Goal: Information Seeking & Learning: Find specific fact

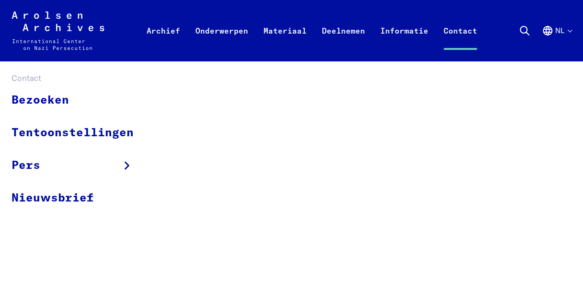
click at [466, 28] on link "Contact" at bounding box center [460, 42] width 49 height 38
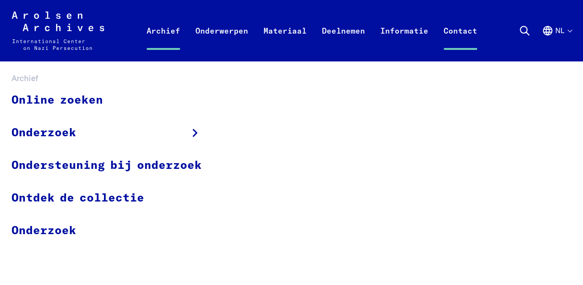
click at [150, 26] on link "Archief" at bounding box center [163, 42] width 49 height 38
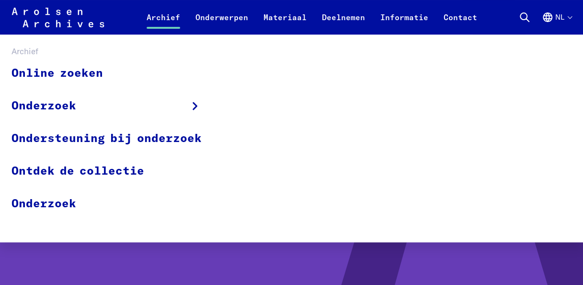
scroll to position [144, 0]
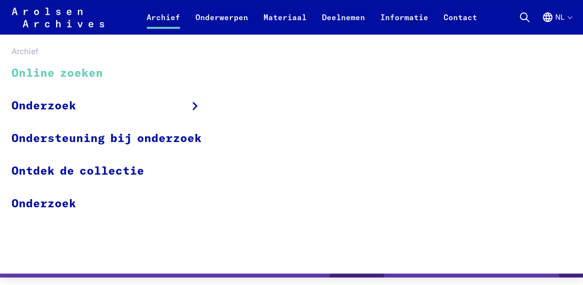
click at [78, 73] on link "Online zoeken" at bounding box center [112, 73] width 203 height 32
click at [100, 76] on link "Online zoeken" at bounding box center [112, 73] width 203 height 32
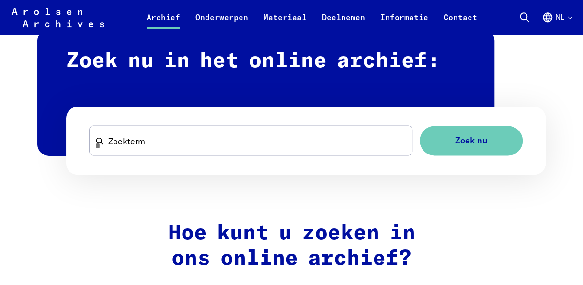
scroll to position [611, 0]
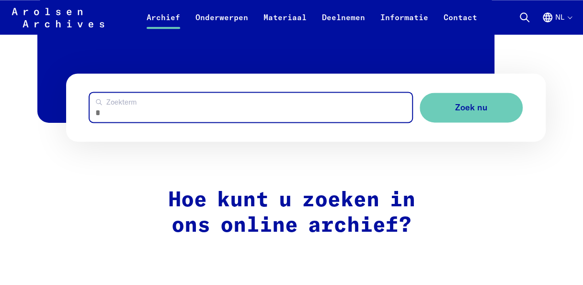
click at [130, 103] on input "Zoekterm" at bounding box center [251, 106] width 322 height 29
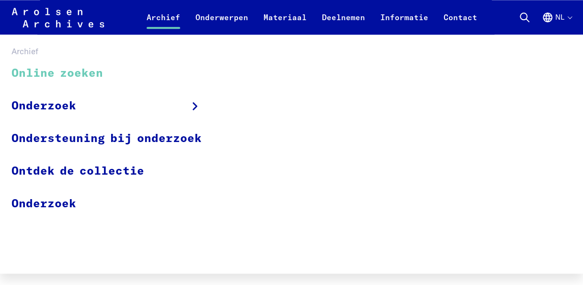
type input "**********"
click at [420, 92] on button "Zoek nu" at bounding box center [471, 107] width 103 height 30
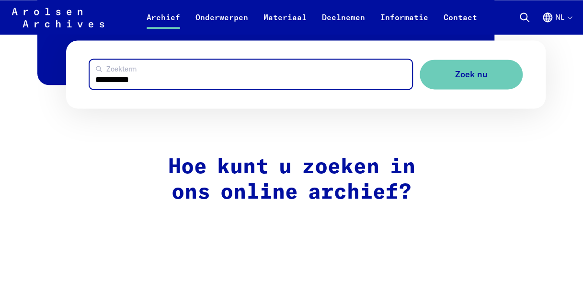
scroll to position [659, 0]
